Goal: Check status: Check status

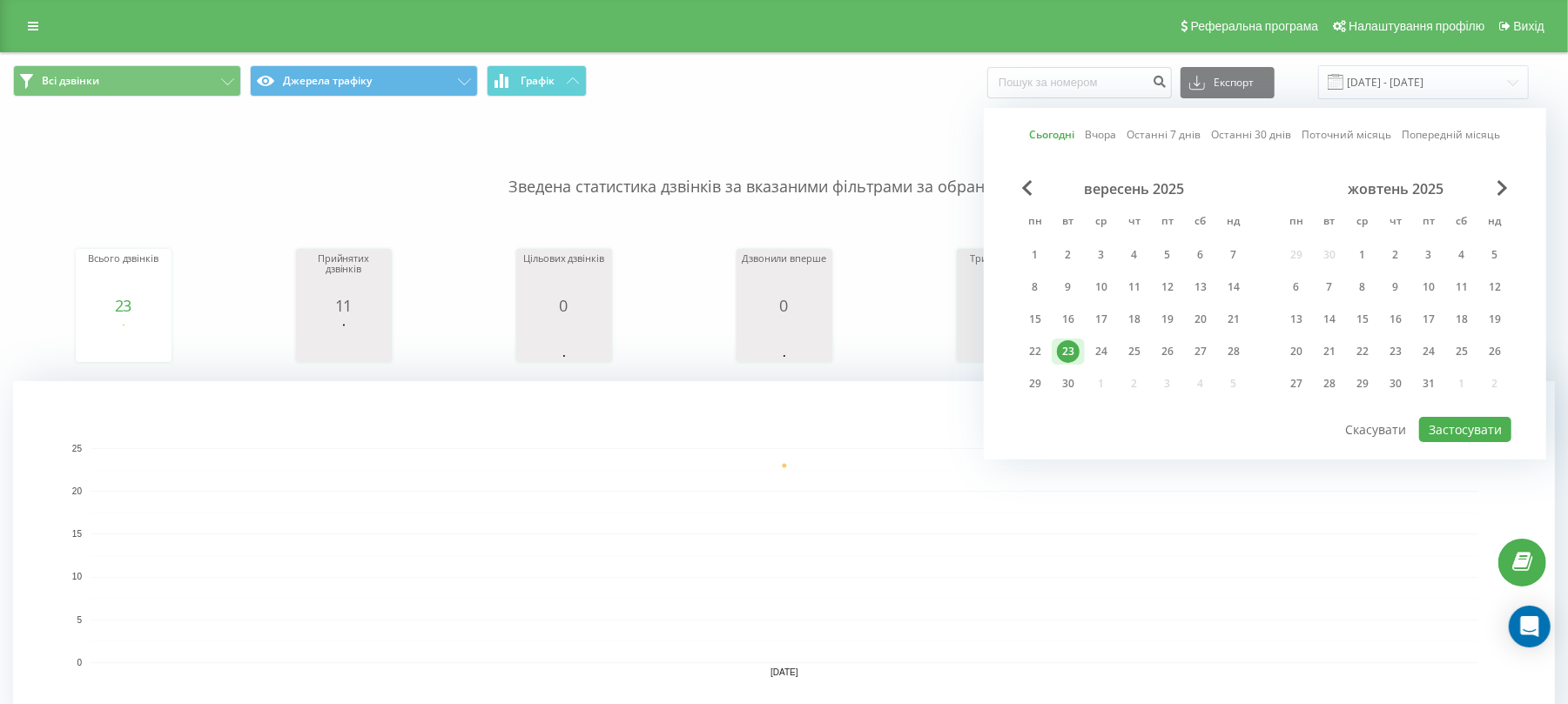
click at [1460, 446] on div "Сьогодні Вчора Останні 7 днів Останні 30 днів Поточний місяць Попередній місяць…" at bounding box center [1265, 283] width 562 height 351
click at [1498, 427] on button "Застосувати" at bounding box center [1465, 429] width 92 height 26
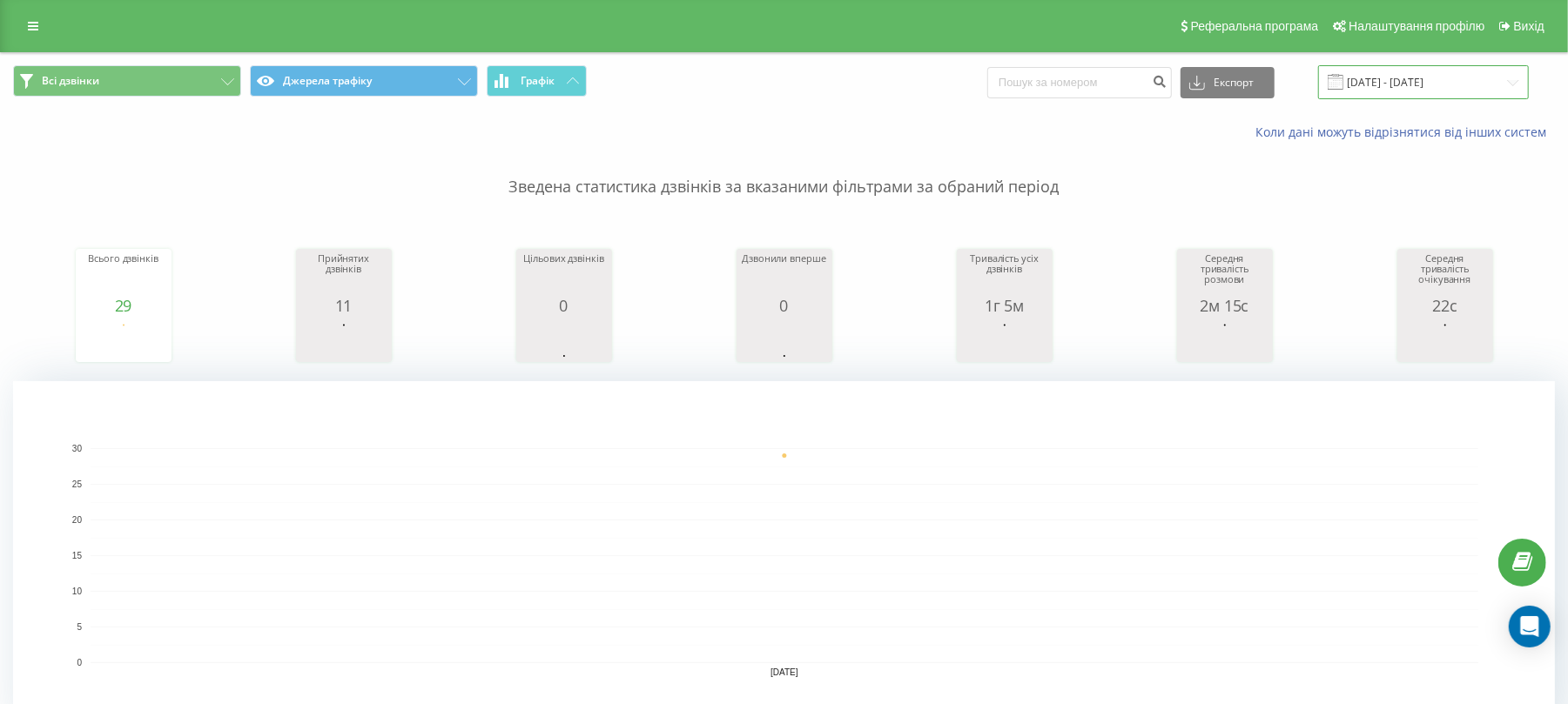
click at [1380, 87] on input "[DATE] - [DATE]" at bounding box center [1423, 82] width 211 height 34
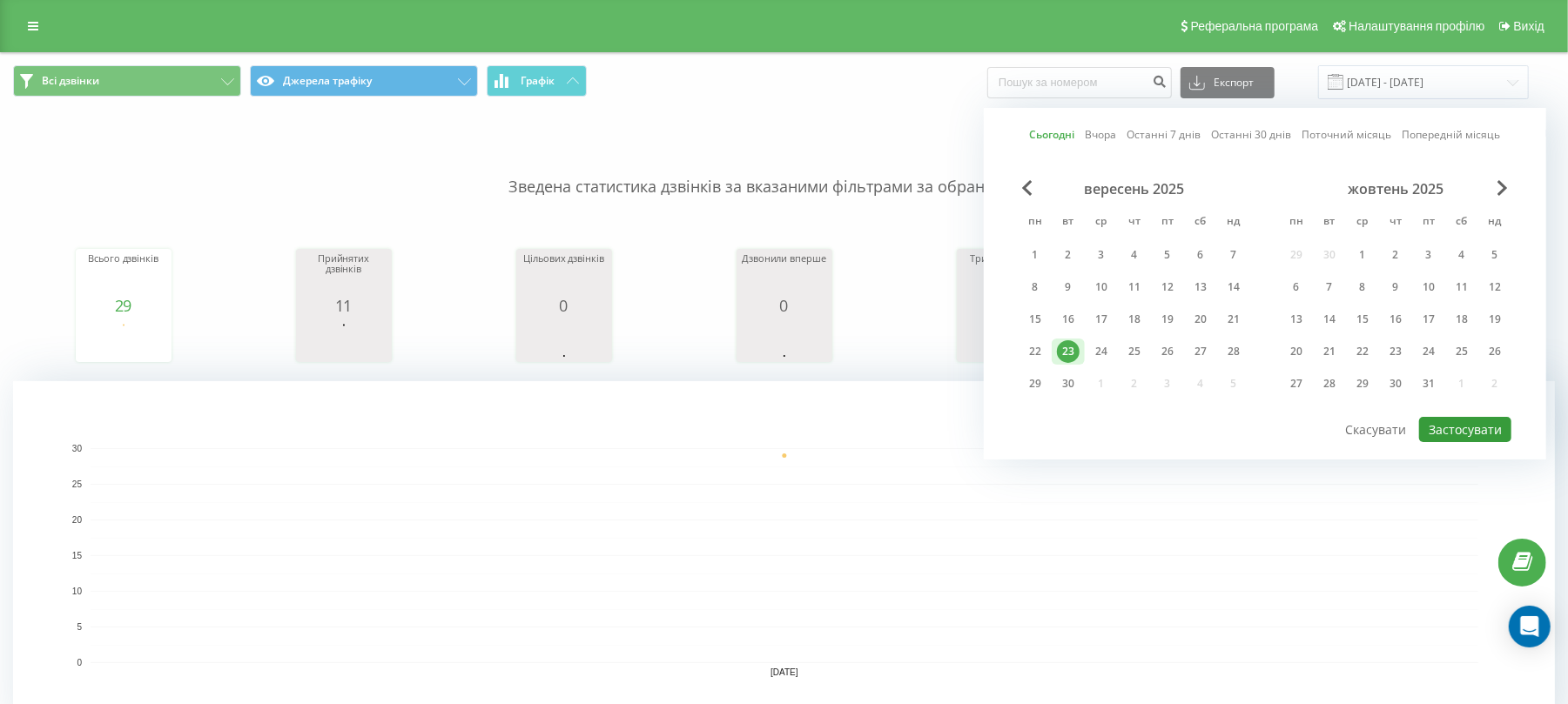
click at [1491, 431] on button "Застосувати" at bounding box center [1465, 429] width 92 height 26
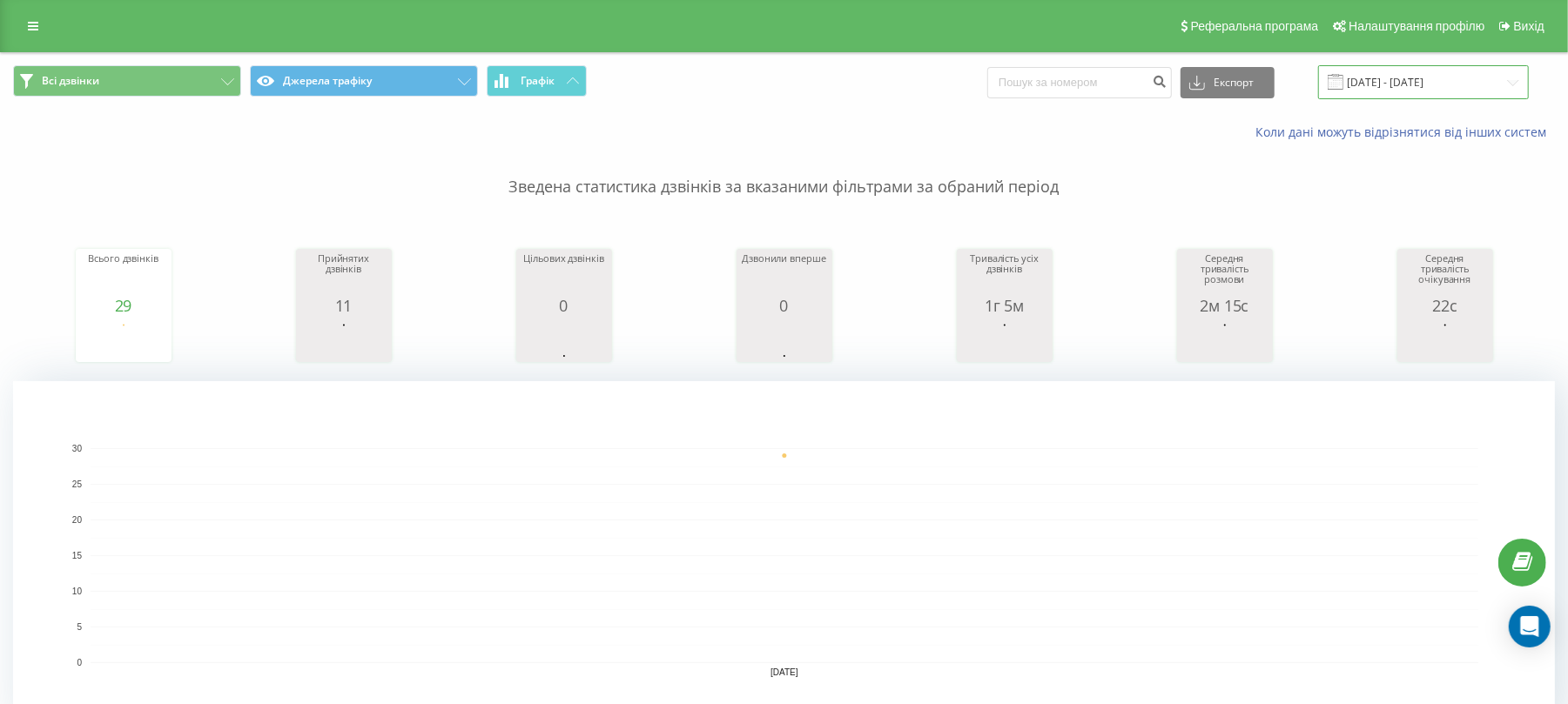
click at [1418, 68] on input "[DATE] - [DATE]" at bounding box center [1423, 82] width 211 height 34
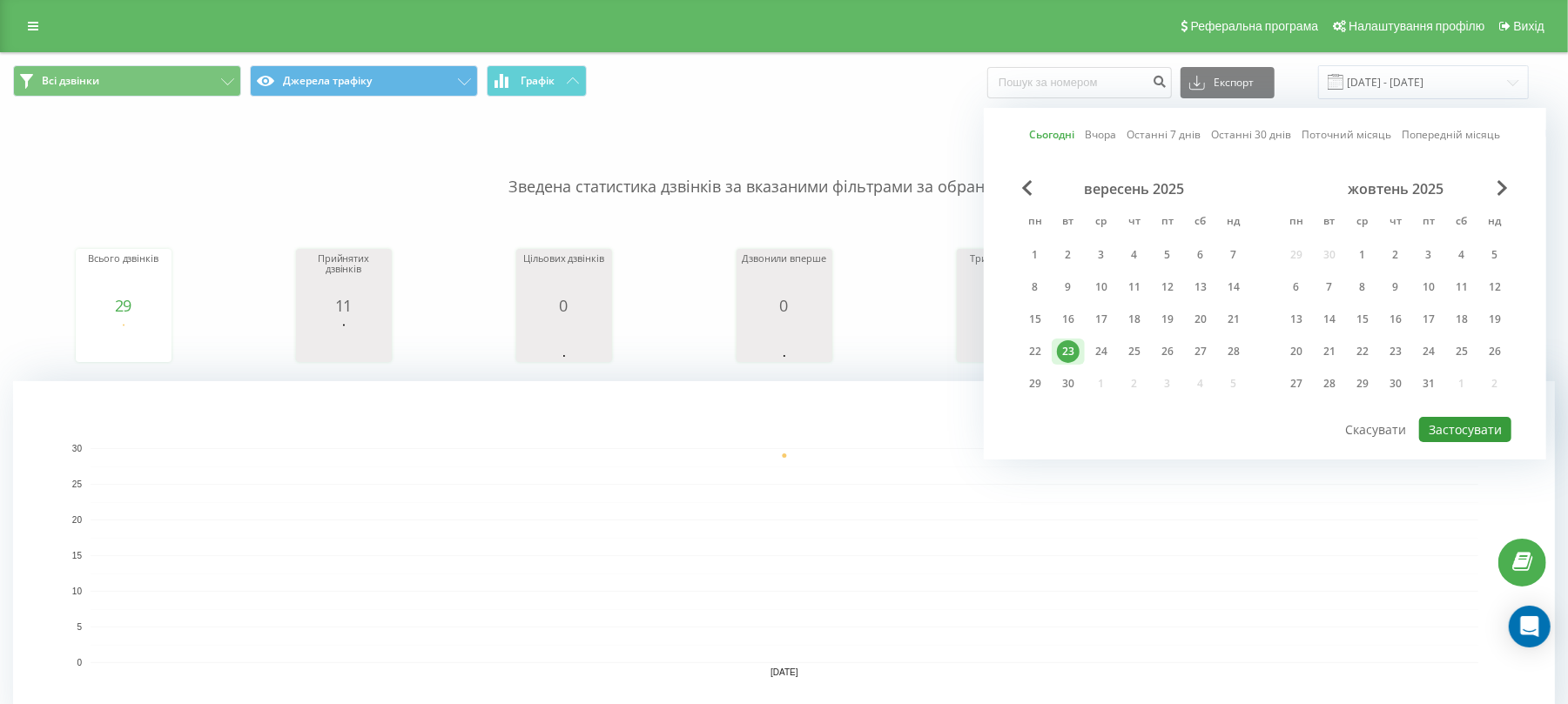
click at [1480, 435] on button "Застосувати" at bounding box center [1465, 429] width 92 height 26
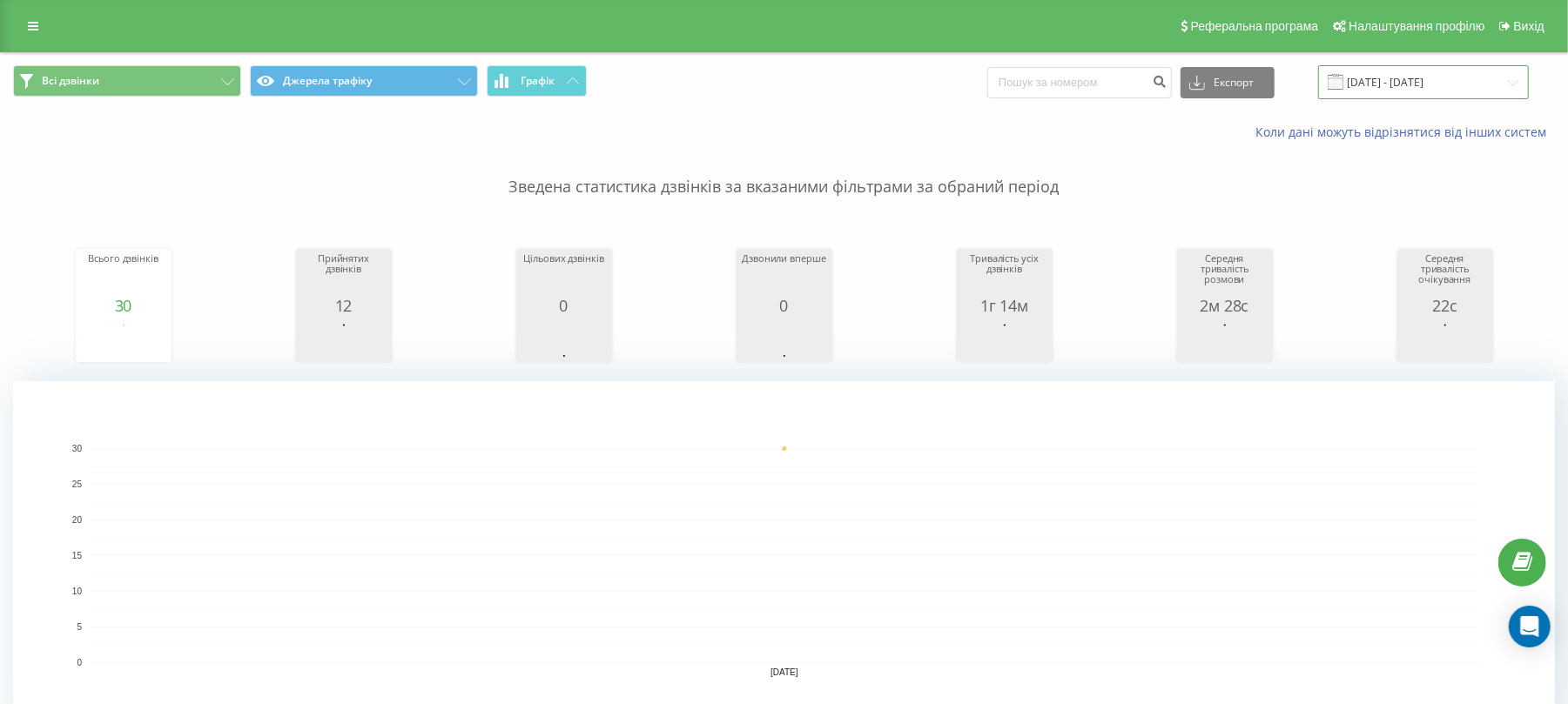
click at [1418, 85] on input "[DATE] - [DATE]" at bounding box center [1423, 82] width 211 height 34
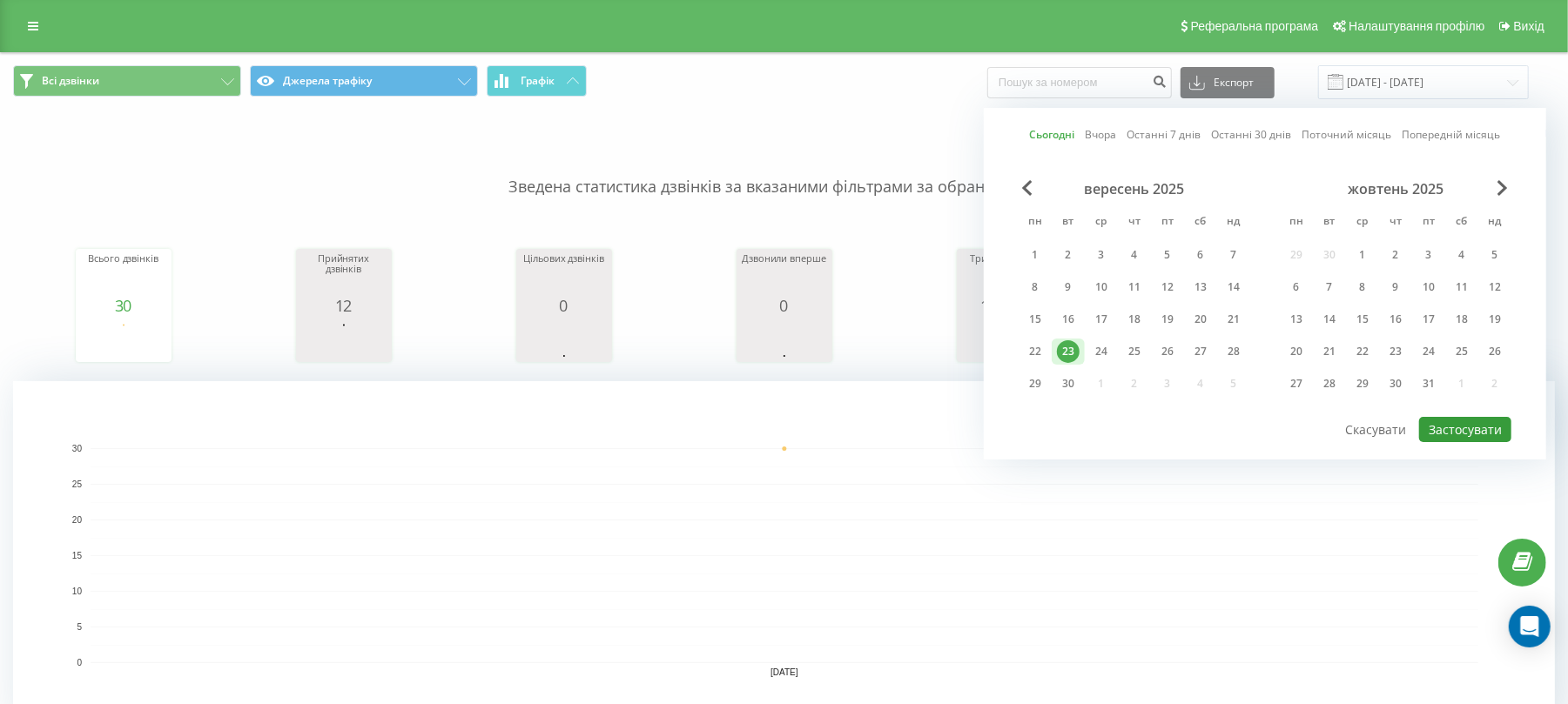
click at [1482, 427] on button "Застосувати" at bounding box center [1465, 429] width 92 height 26
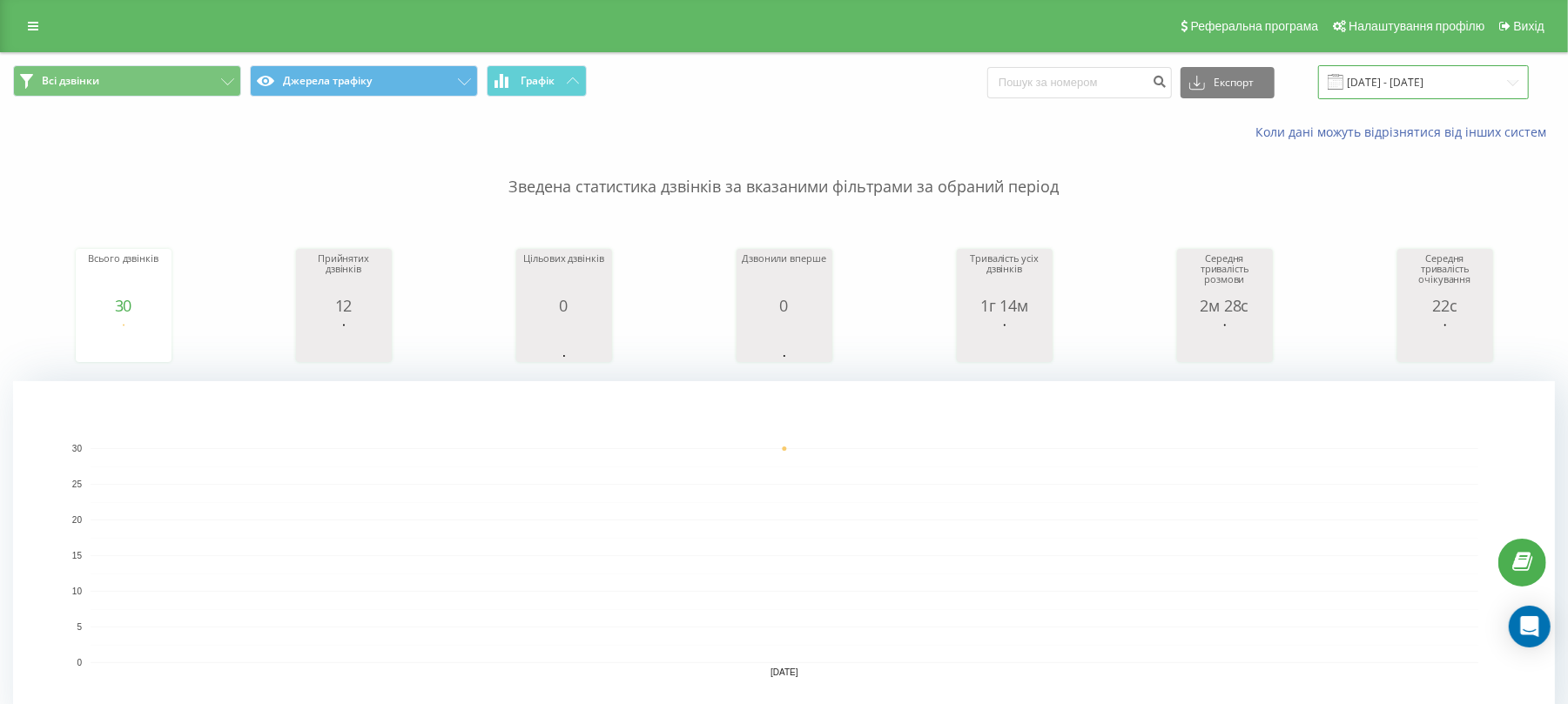
click at [1362, 92] on input "[DATE] - [DATE]" at bounding box center [1423, 82] width 211 height 34
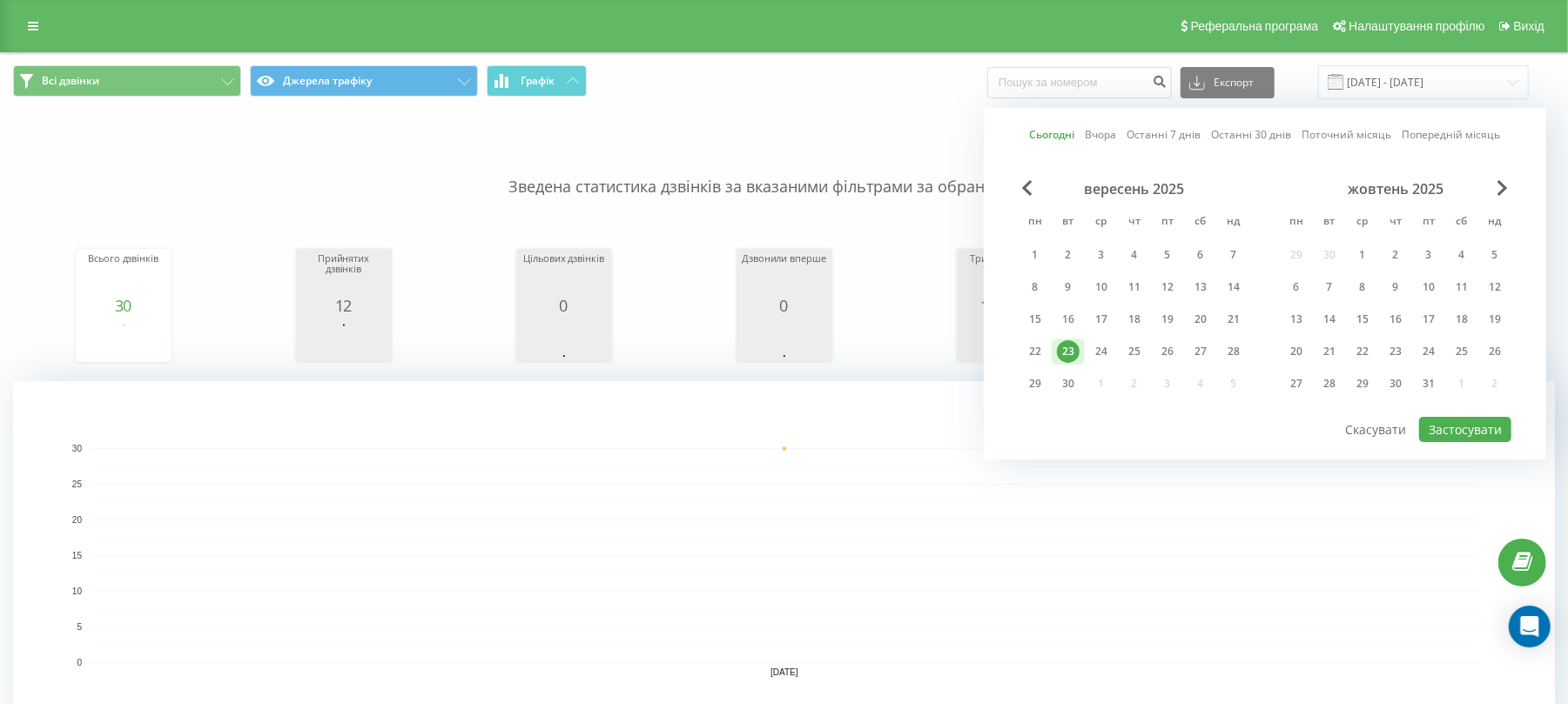
click at [1474, 400] on div "[DATE] пн вт ср чт пт сб нд 29 30 1 2 3 4 5 6 7 8 9 10 11 12 13 14 15 16 17 18 …" at bounding box center [1396, 290] width 232 height 222
click at [1484, 433] on button "Застосувати" at bounding box center [1465, 429] width 92 height 26
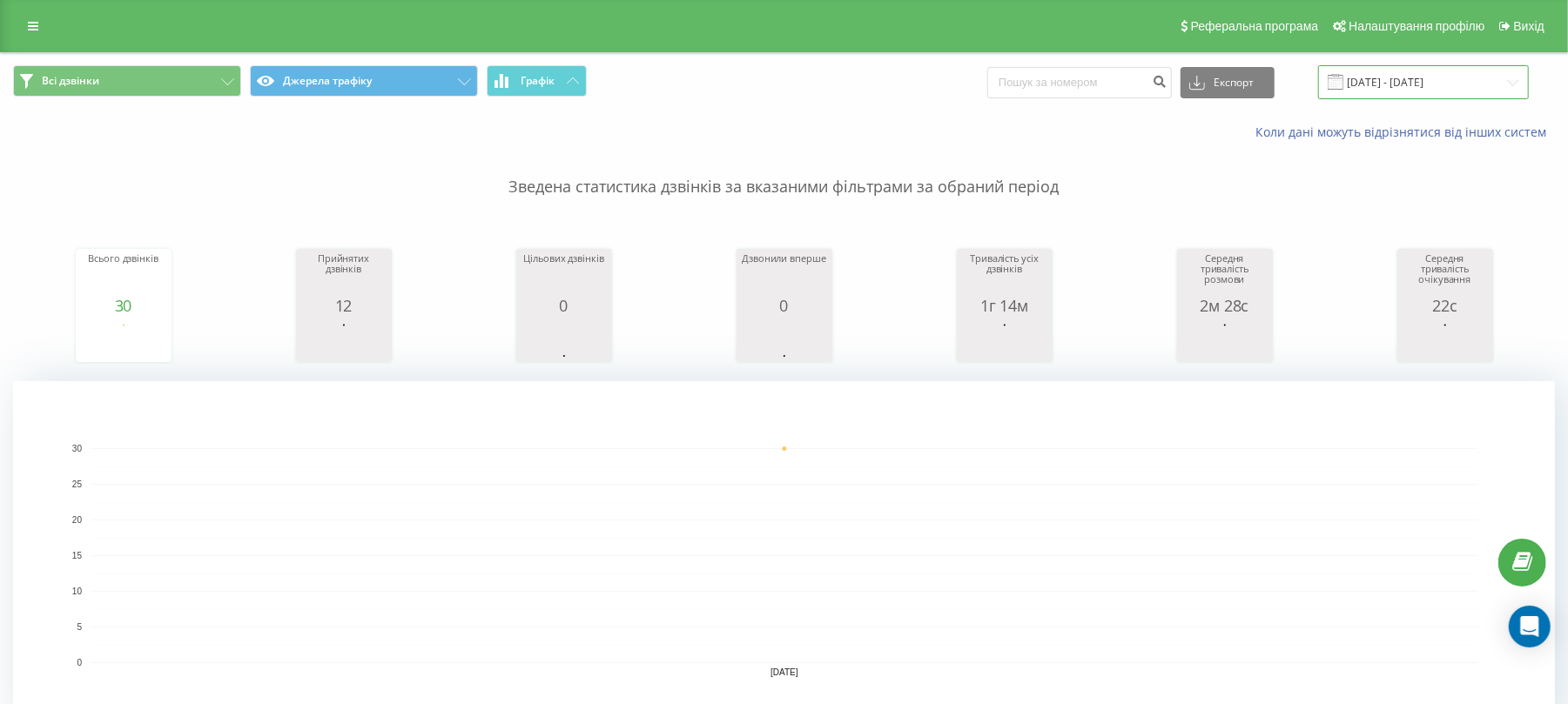
click at [1403, 73] on input "[DATE] - [DATE]" at bounding box center [1423, 82] width 211 height 34
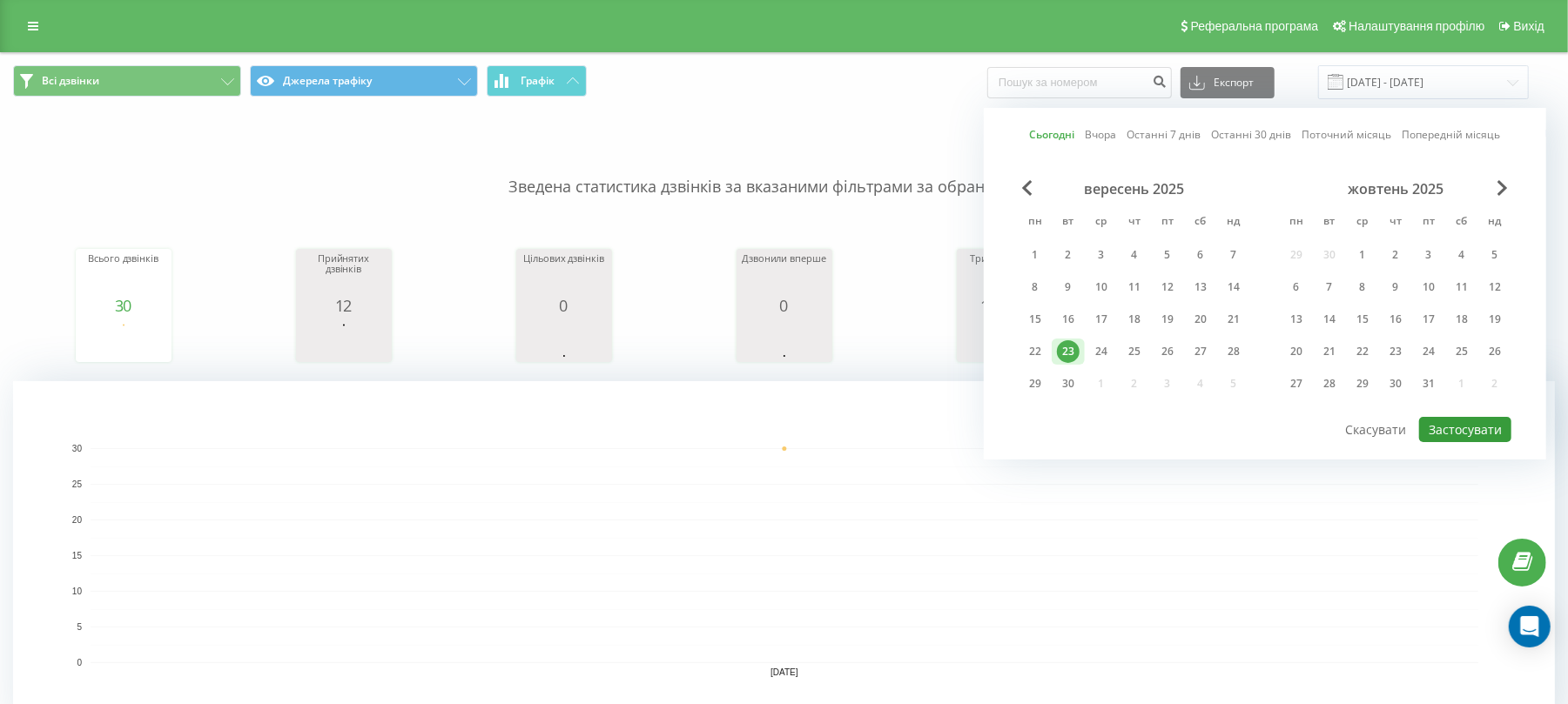
click at [1488, 418] on button "Застосувати" at bounding box center [1465, 429] width 92 height 26
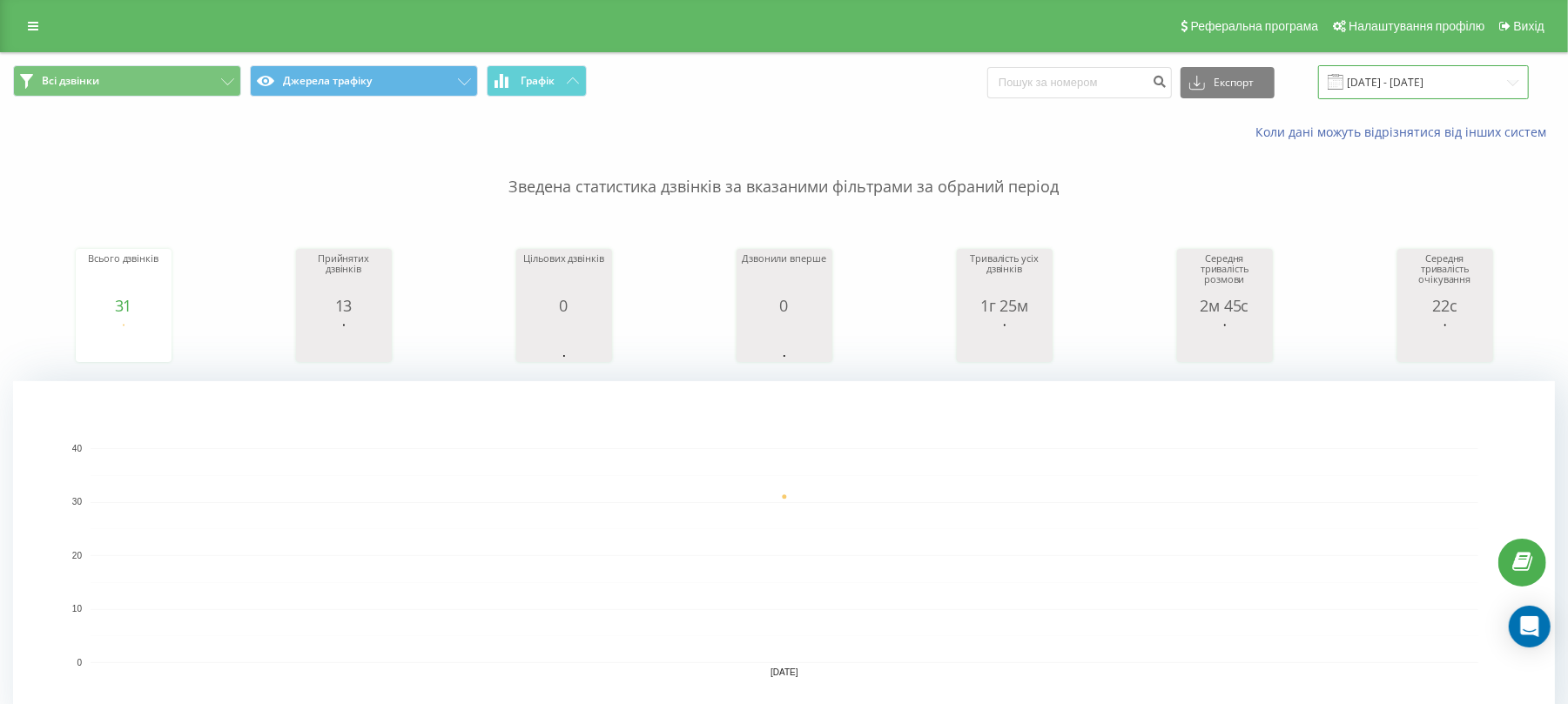
click at [1414, 77] on input "[DATE] - [DATE]" at bounding box center [1423, 82] width 211 height 34
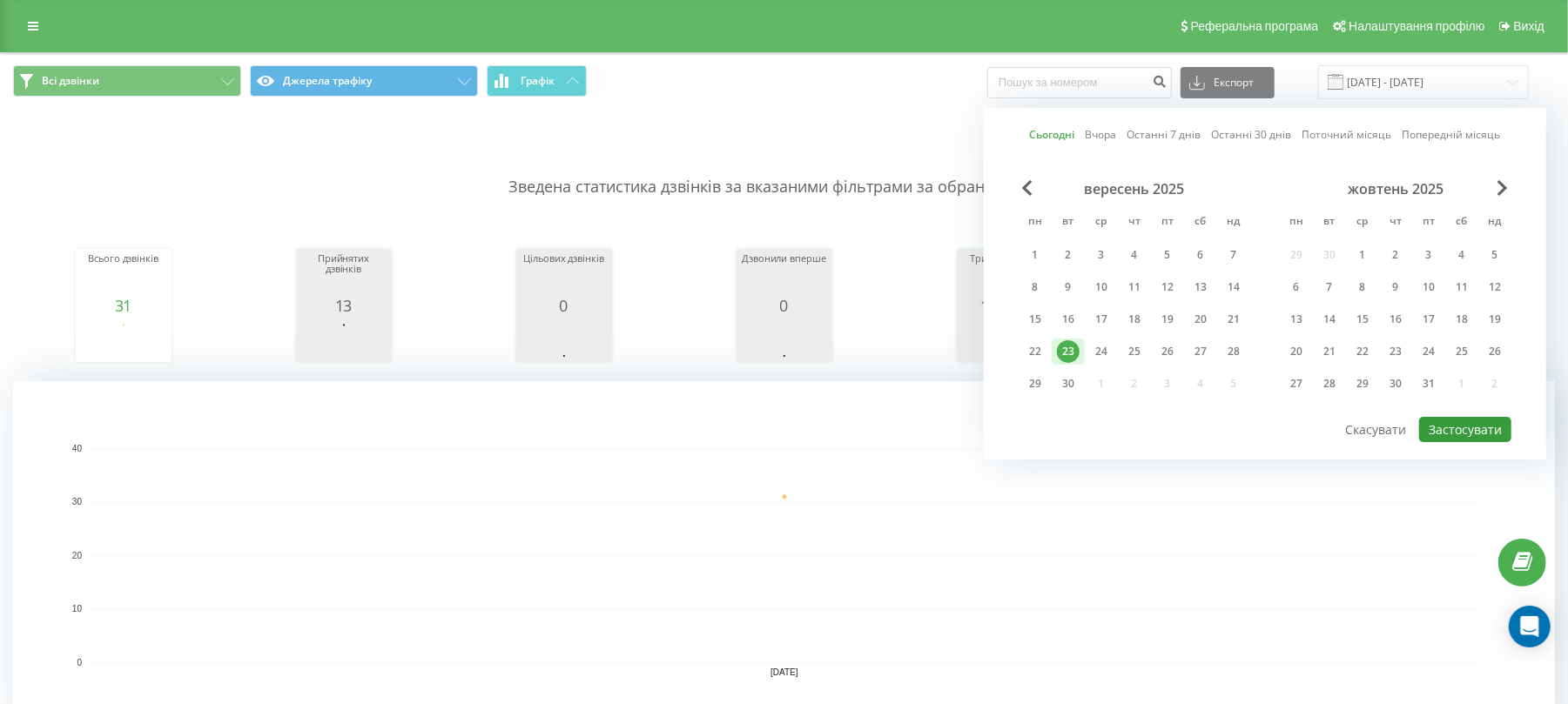
click at [1452, 436] on button "Застосувати" at bounding box center [1465, 429] width 92 height 26
